Goal: Information Seeking & Learning: Learn about a topic

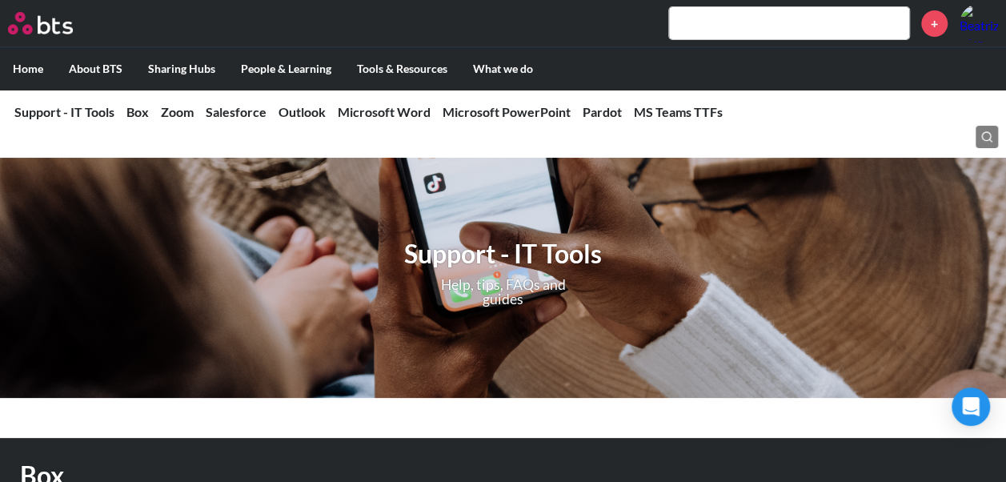
click at [790, 18] on input "text" at bounding box center [789, 23] width 240 height 32
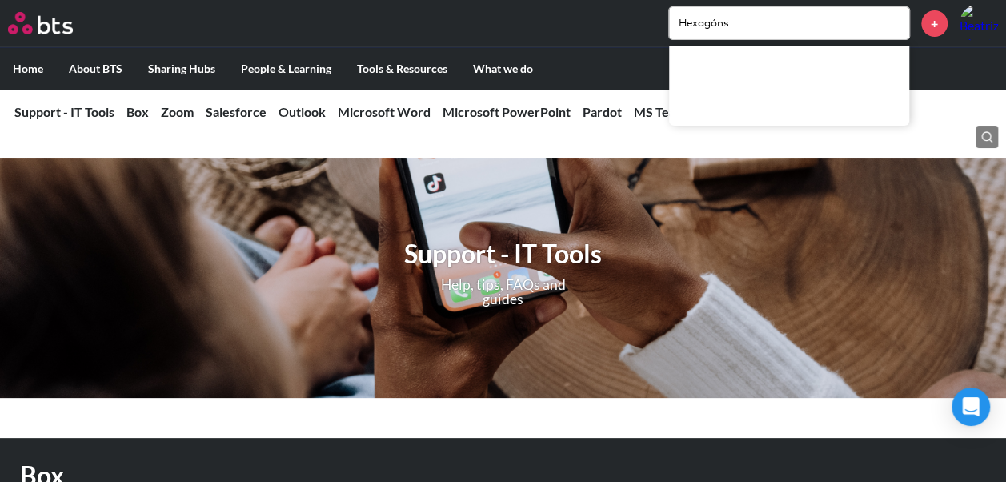
drag, startPoint x: 718, startPoint y: 24, endPoint x: 757, endPoint y: 26, distance: 38.5
click at [718, 24] on input "Hexagóns" at bounding box center [789, 23] width 240 height 32
type input "Hexagons"
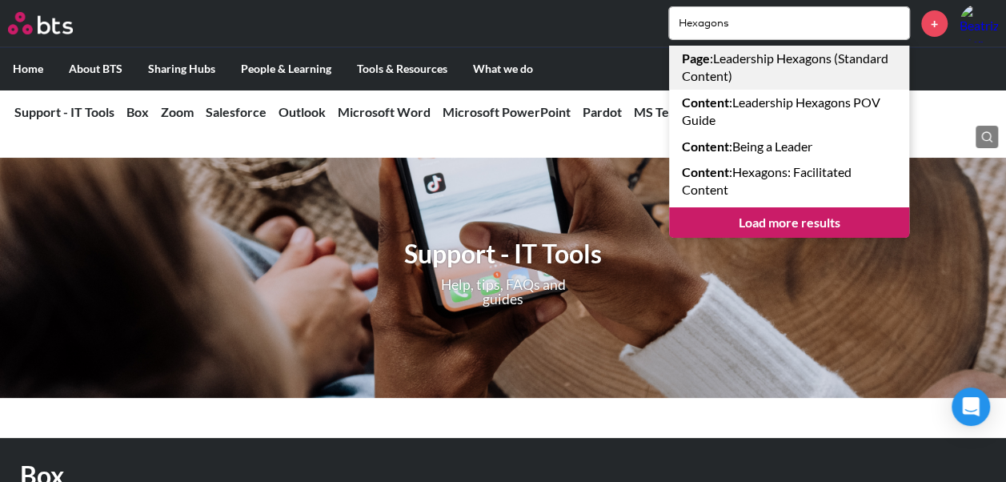
click at [766, 72] on link "Page : Leadership Hexagons (Standard Content)" at bounding box center [789, 68] width 240 height 44
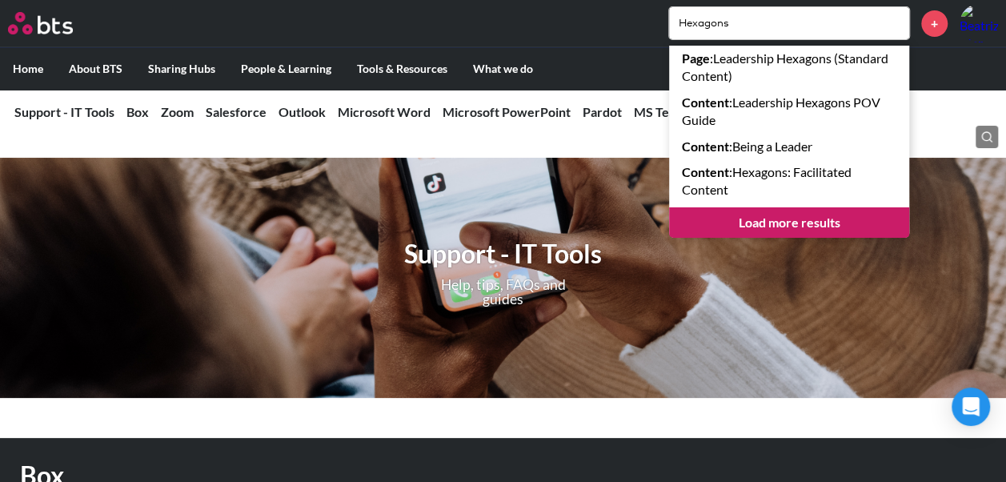
scroll to position [6, 0]
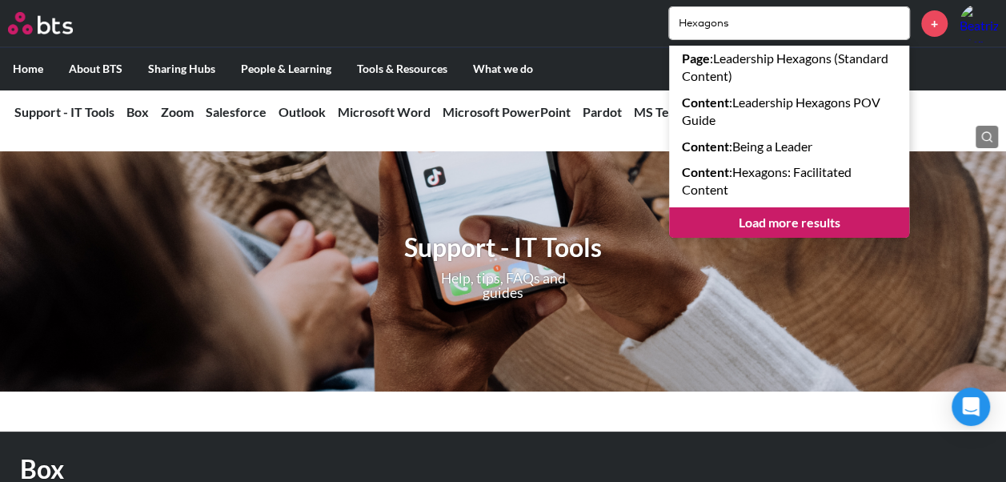
click at [842, 31] on input "Hexagons" at bounding box center [789, 23] width 240 height 32
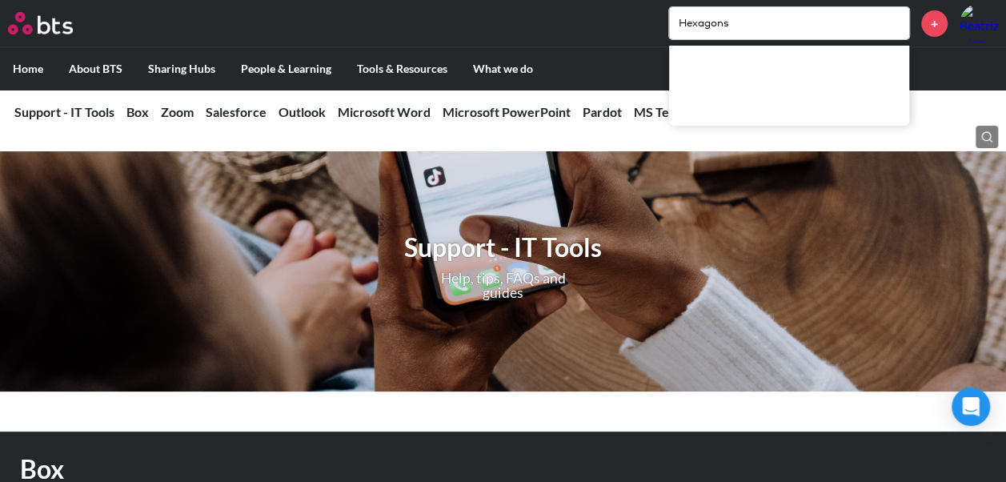
click at [842, 31] on input "Hexagons" at bounding box center [789, 23] width 240 height 32
type input "Seller"
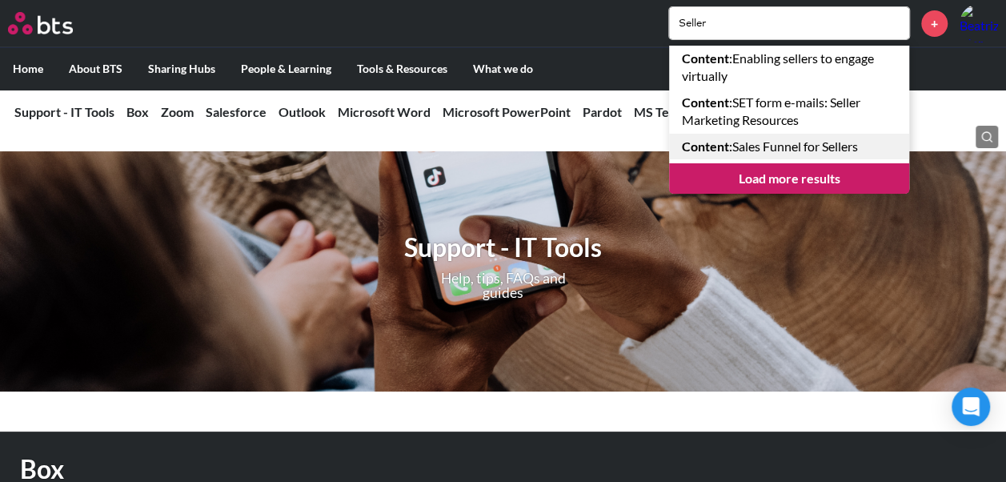
click at [770, 140] on link "Content : Sales Funnel for Sellers" at bounding box center [789, 147] width 240 height 26
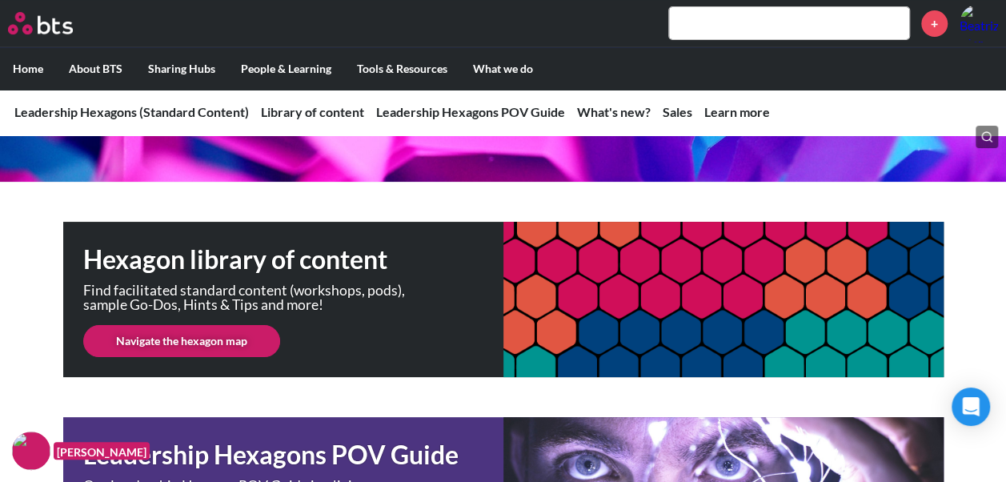
scroll to position [240, 0]
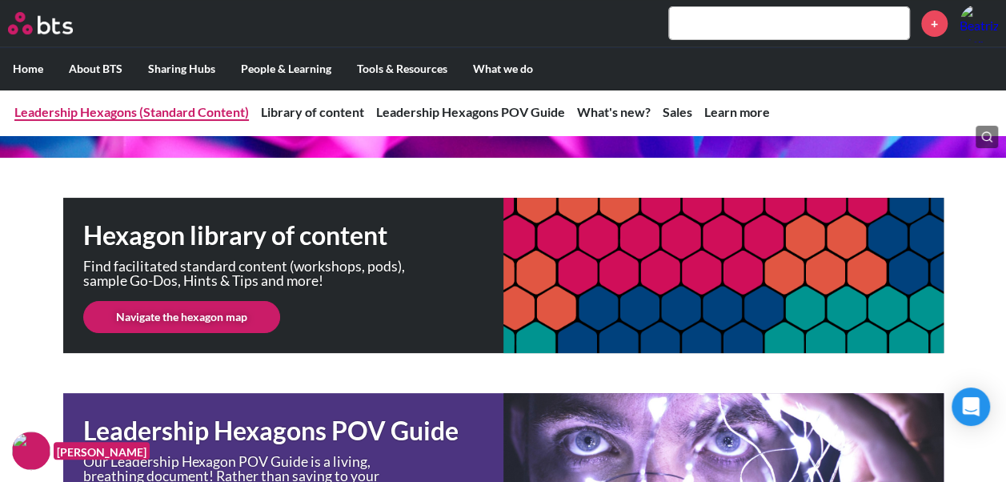
click at [110, 115] on link "Leadership Hexagons (Standard Content)" at bounding box center [131, 111] width 234 height 15
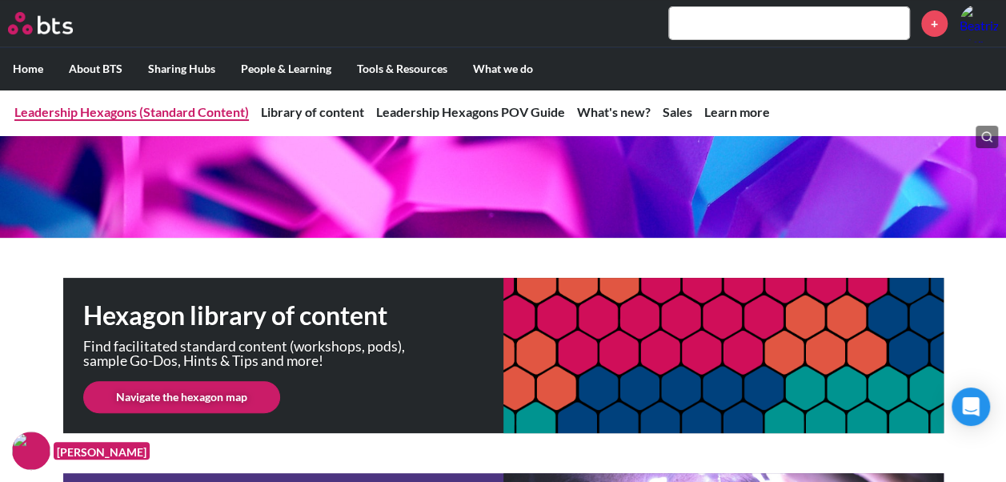
scroll to position [320, 0]
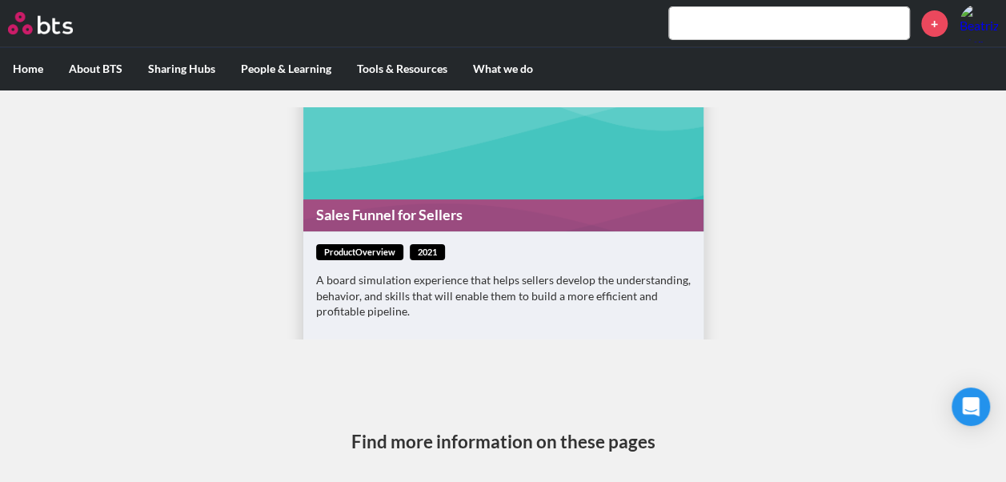
scroll to position [63, 0]
click at [398, 237] on div "productOverview 2021 A board simulation experience that helps sellers develop t…" at bounding box center [503, 327] width 400 height 190
click at [405, 222] on link "Sales Funnel for Sellers" at bounding box center [503, 215] width 400 height 31
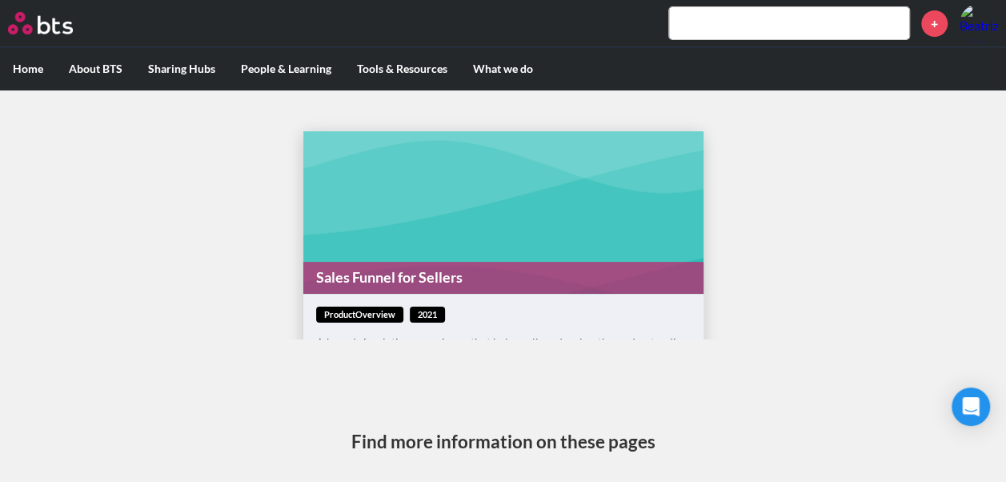
scroll to position [0, 0]
